Goal: Task Accomplishment & Management: Use online tool/utility

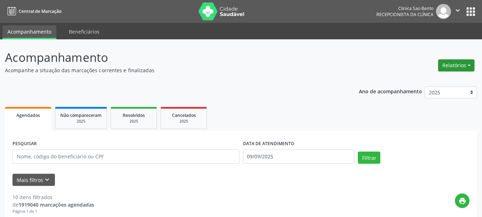
click at [466, 63] on button "Relatórios" at bounding box center [456, 65] width 36 height 12
click at [428, 80] on link "Agendamentos" at bounding box center [436, 81] width 77 height 10
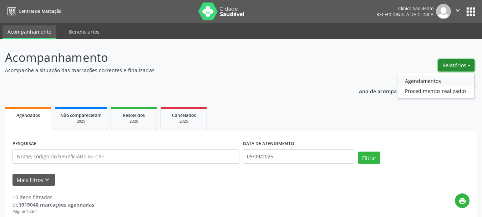
select select "8"
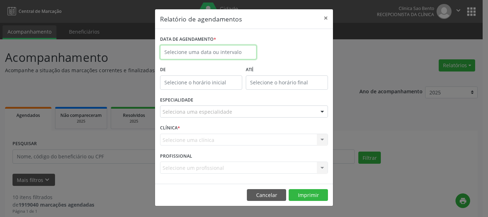
click at [240, 54] on input "text" at bounding box center [208, 52] width 96 height 14
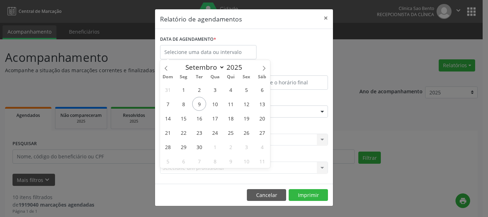
click at [395, 117] on div "Relatório de agendamentos × DATA DE AGENDAMENTO * De ATÉ ESPECIALIDADE Selecion…" at bounding box center [244, 108] width 488 height 217
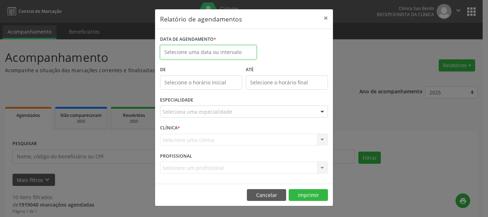
click at [246, 52] on input "text" at bounding box center [208, 52] width 96 height 14
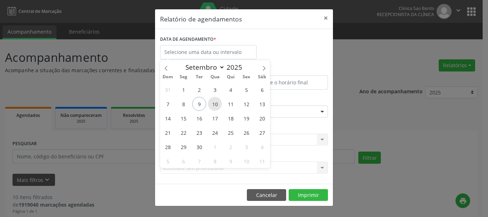
click at [212, 105] on span "10" at bounding box center [215, 104] width 14 height 14
type input "[DATE]"
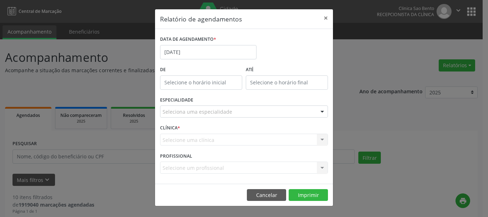
click at [265, 115] on div "Seleciona uma especialidade" at bounding box center [244, 111] width 168 height 12
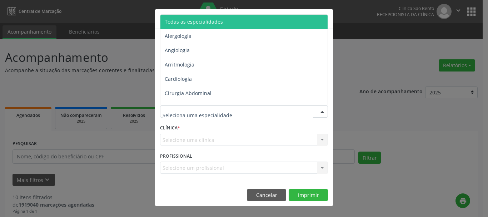
click at [262, 22] on span "Todas as especialidades" at bounding box center [244, 22] width 168 height 14
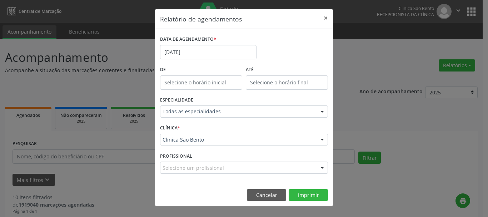
click at [365, 119] on div "Relatório de agendamentos × DATA DE AGENDAMENTO * [DATE] De ATÉ ESPECIALIDADE T…" at bounding box center [244, 108] width 488 height 217
click at [316, 194] on button "Imprimir" at bounding box center [308, 195] width 39 height 12
click at [303, 192] on button "Imprimir" at bounding box center [308, 195] width 39 height 12
